Goal: Find contact information

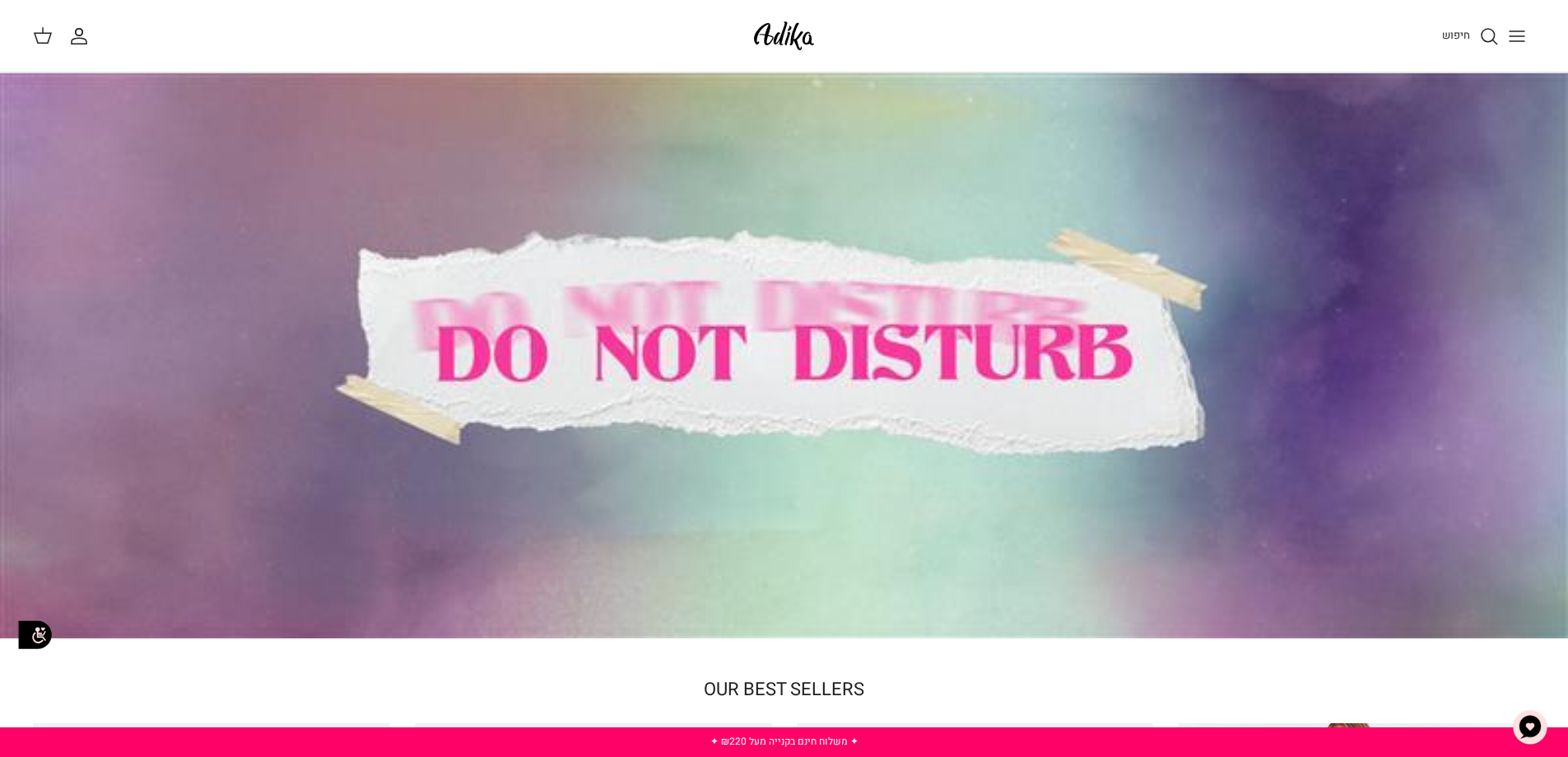
click at [1510, 31] on line "Toggle menu" at bounding box center [1517, 31] width 15 height 0
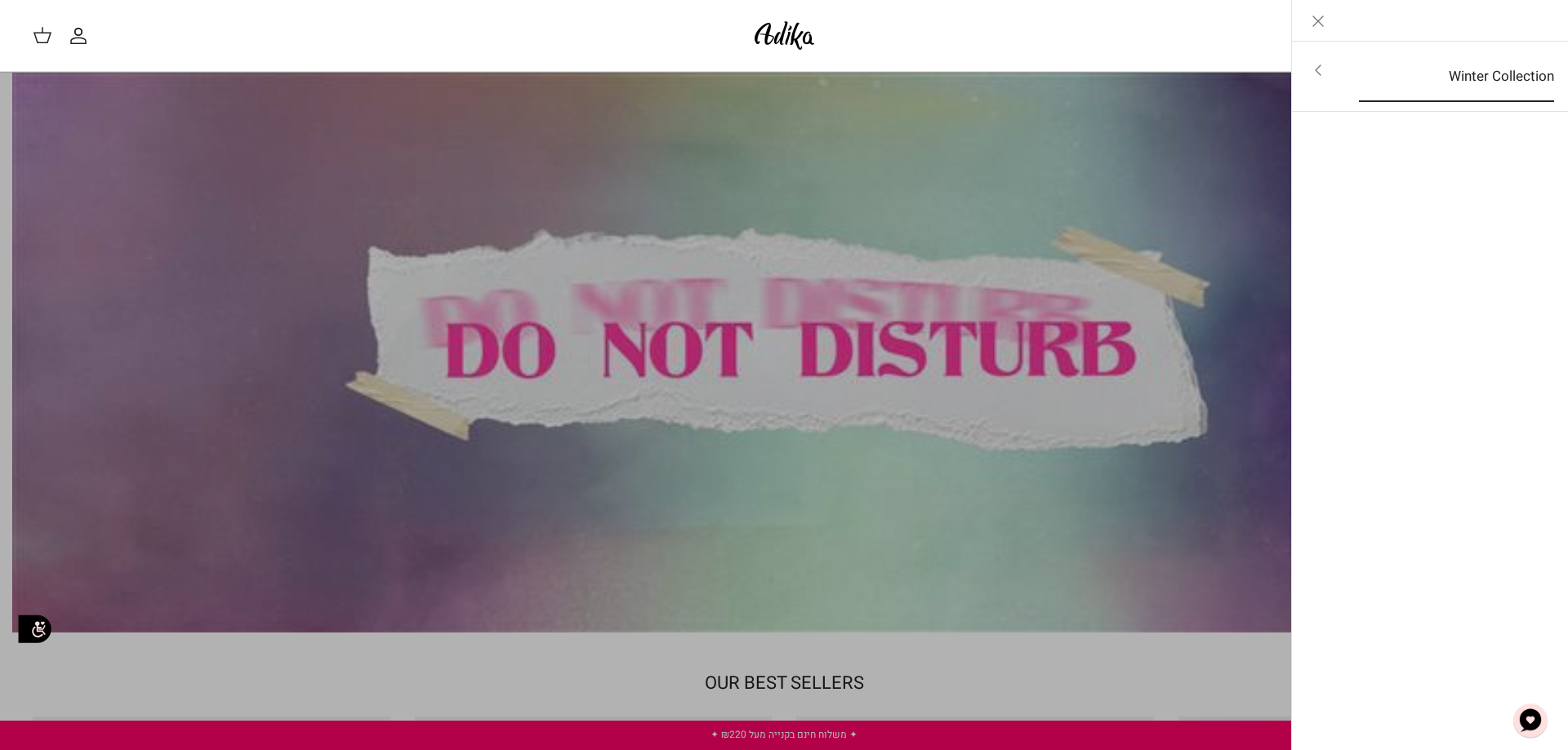
click at [1486, 83] on link "Winter Collection" at bounding box center [1457, 77] width 225 height 51
click at [1542, 21] on icon "Left" at bounding box center [1543, 22] width 20 height 20
click at [1282, 246] on link "Toggle menu" at bounding box center [784, 375] width 1568 height 750
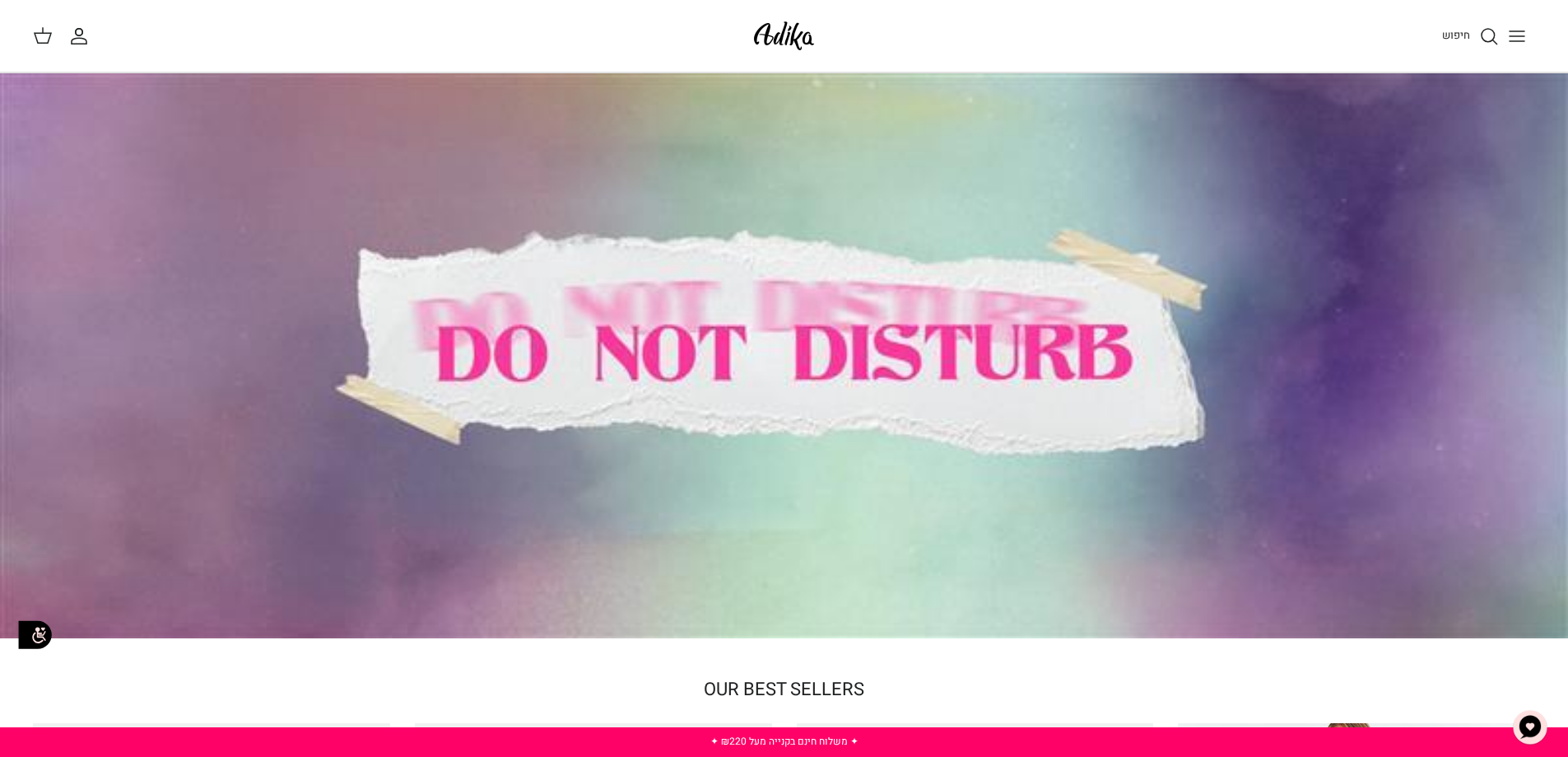
click at [1491, 32] on icon "חיפוש" at bounding box center [1489, 37] width 20 height 20
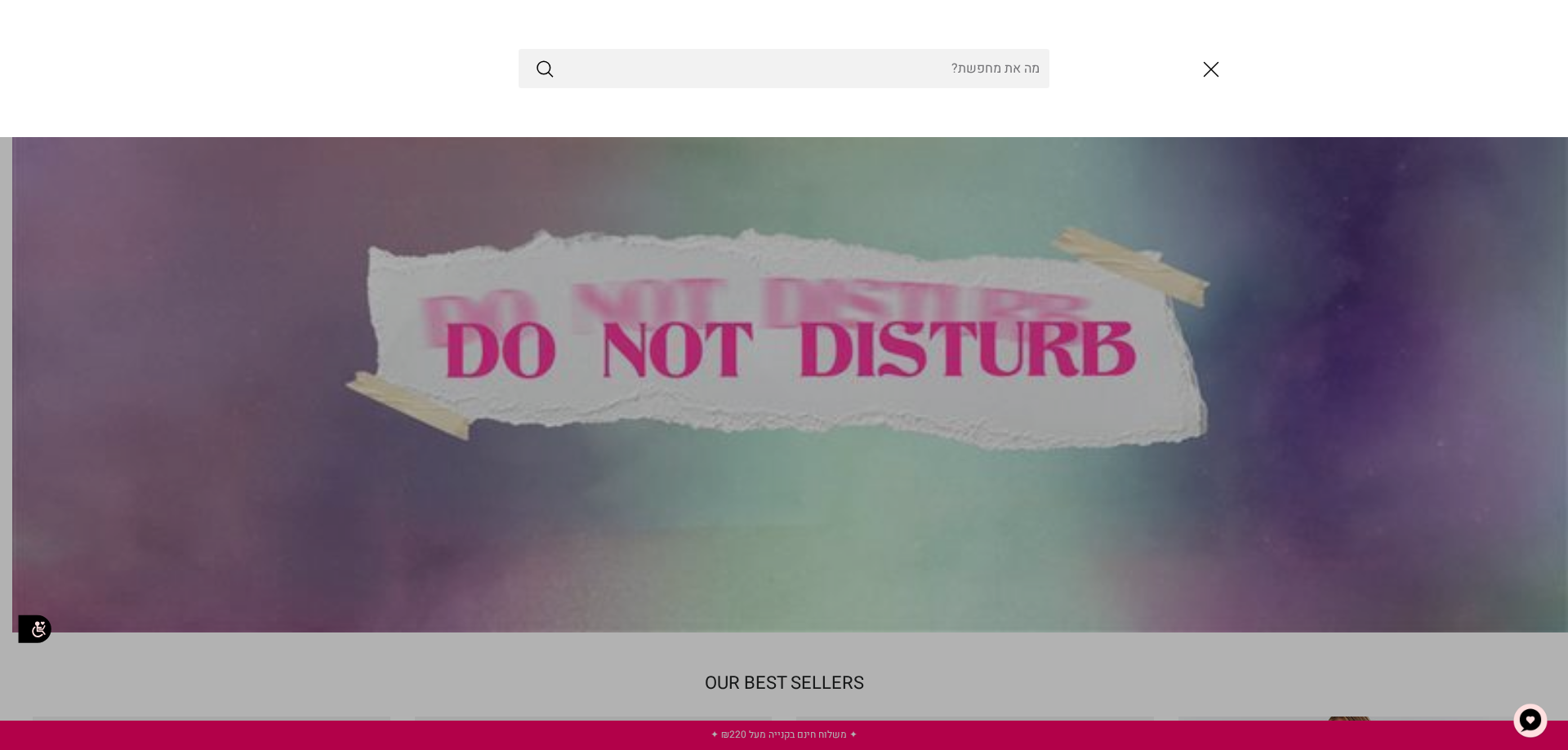
click at [1204, 72] on icon "סגור" at bounding box center [1211, 69] width 28 height 28
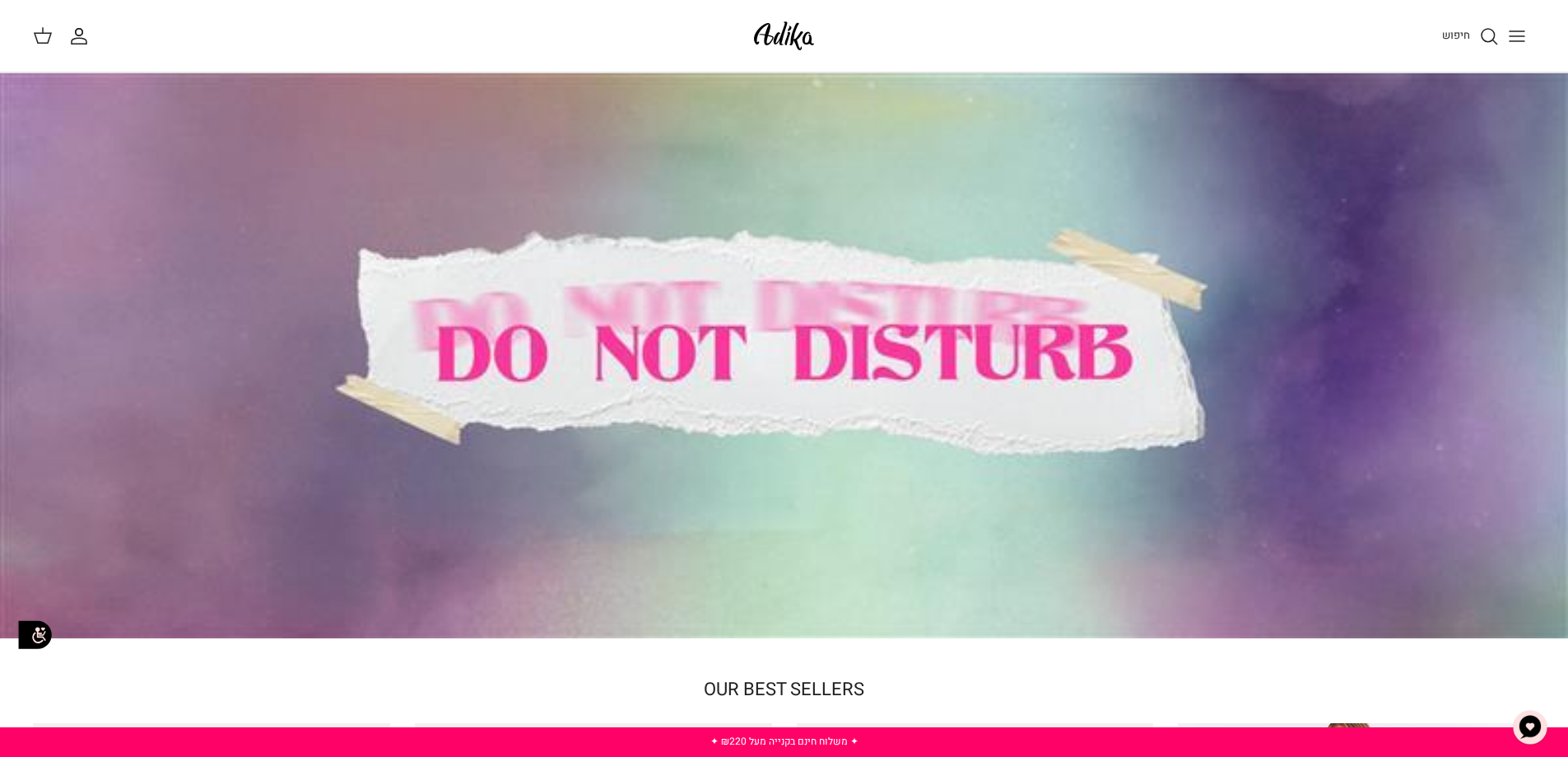
click at [44, 39] on icon at bounding box center [43, 36] width 20 height 20
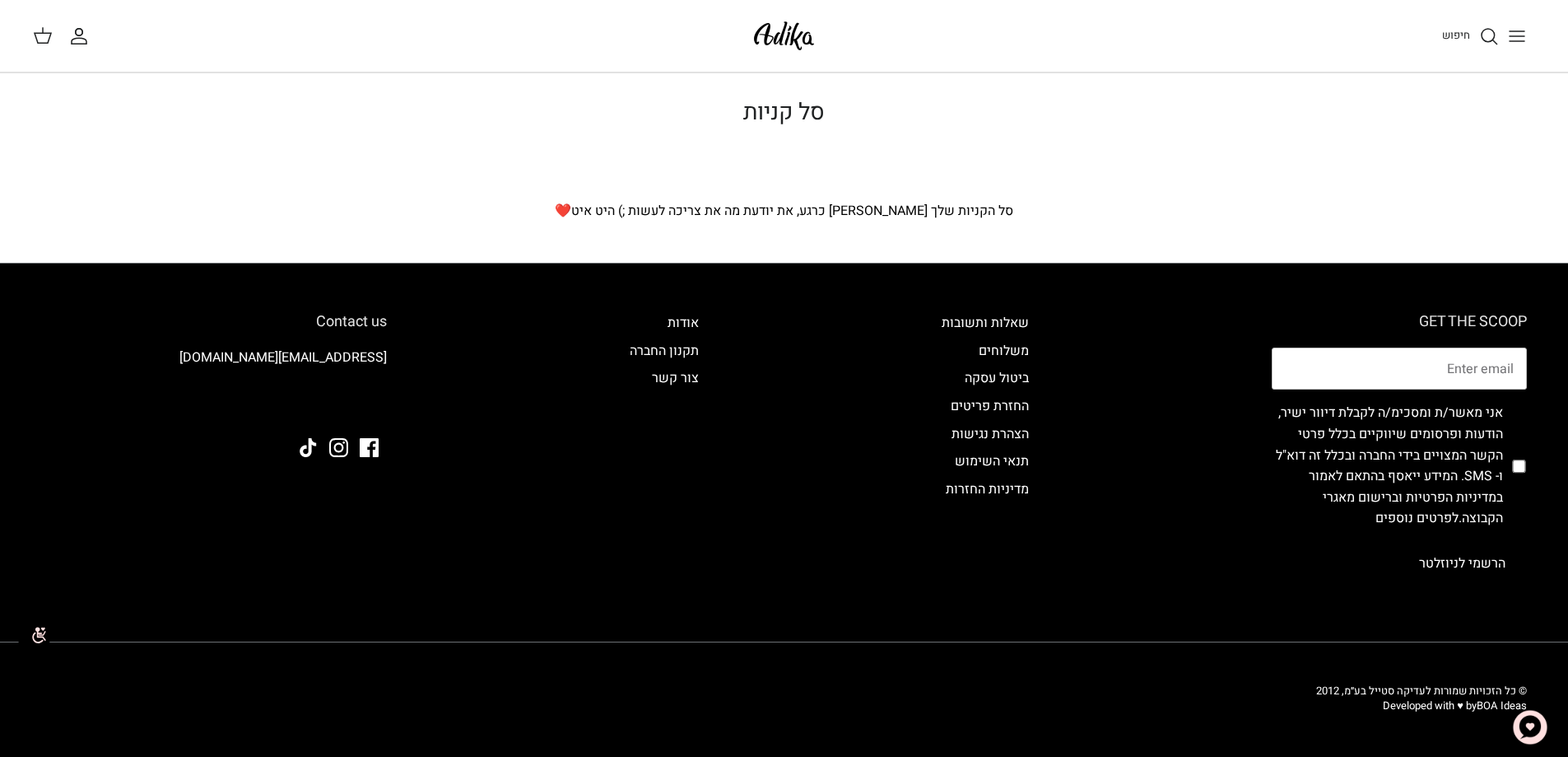
scroll to position [24, 0]
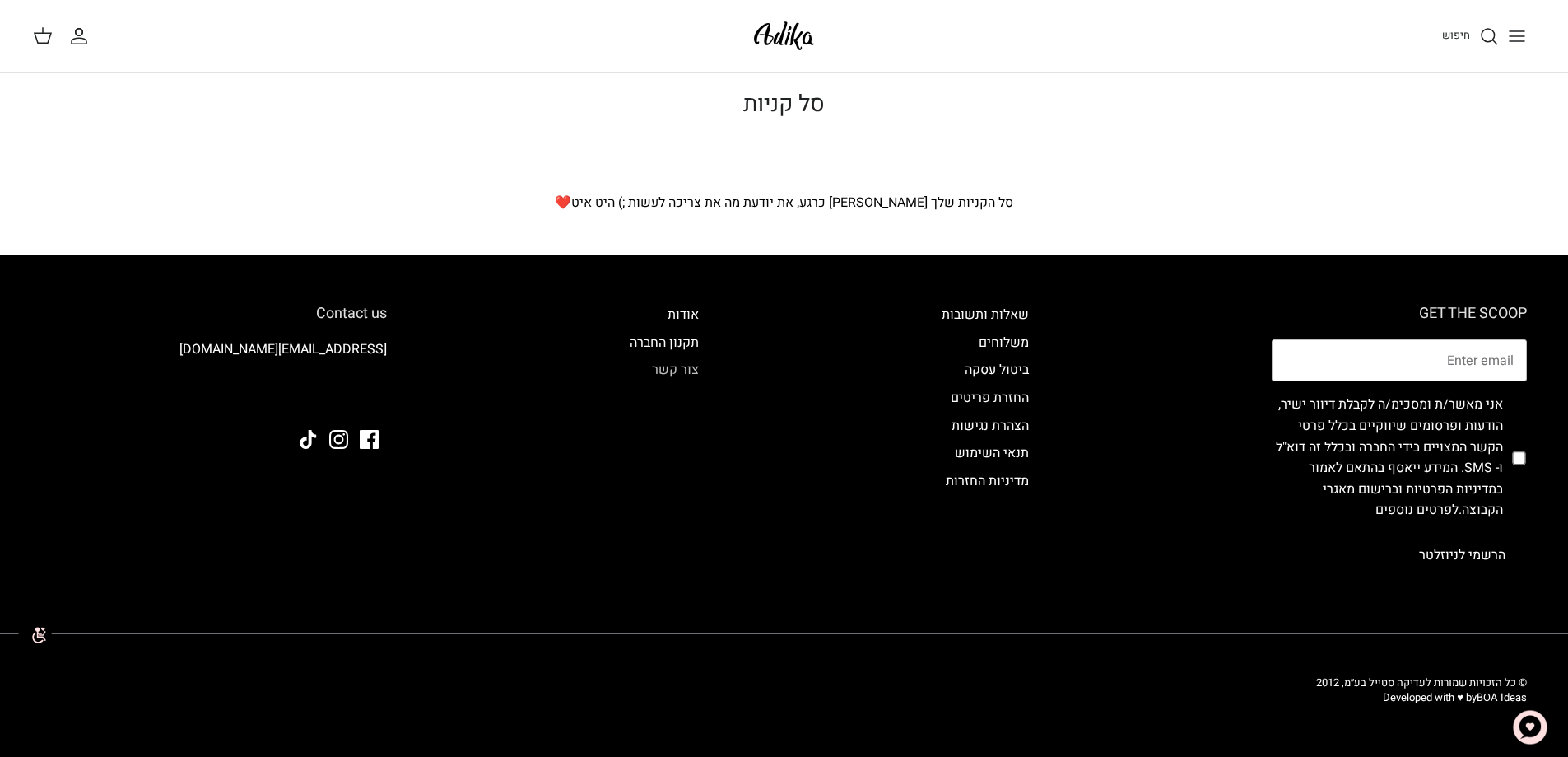
click at [682, 375] on link "צור קשר" at bounding box center [675, 370] width 47 height 20
